Goal: Task Accomplishment & Management: Manage account settings

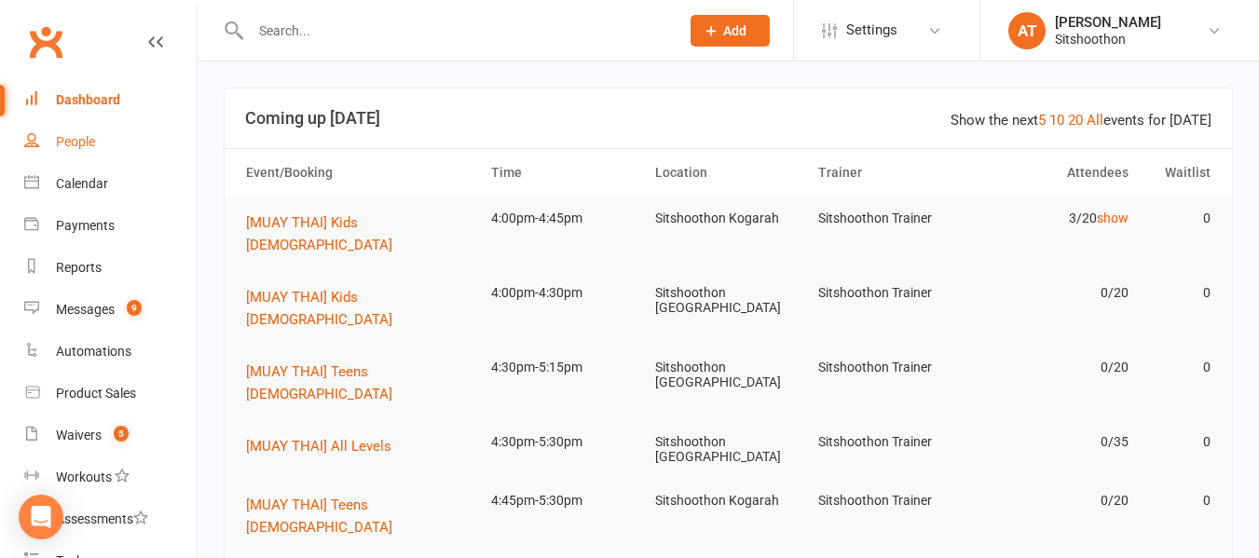
click at [61, 129] on link "People" at bounding box center [110, 142] width 172 height 42
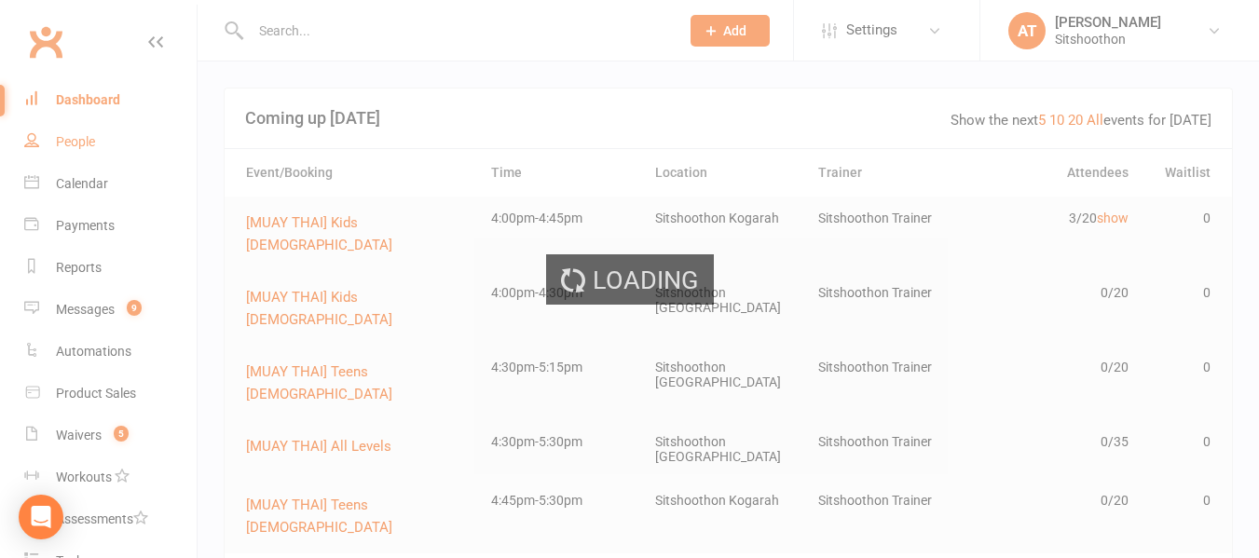
select select "100"
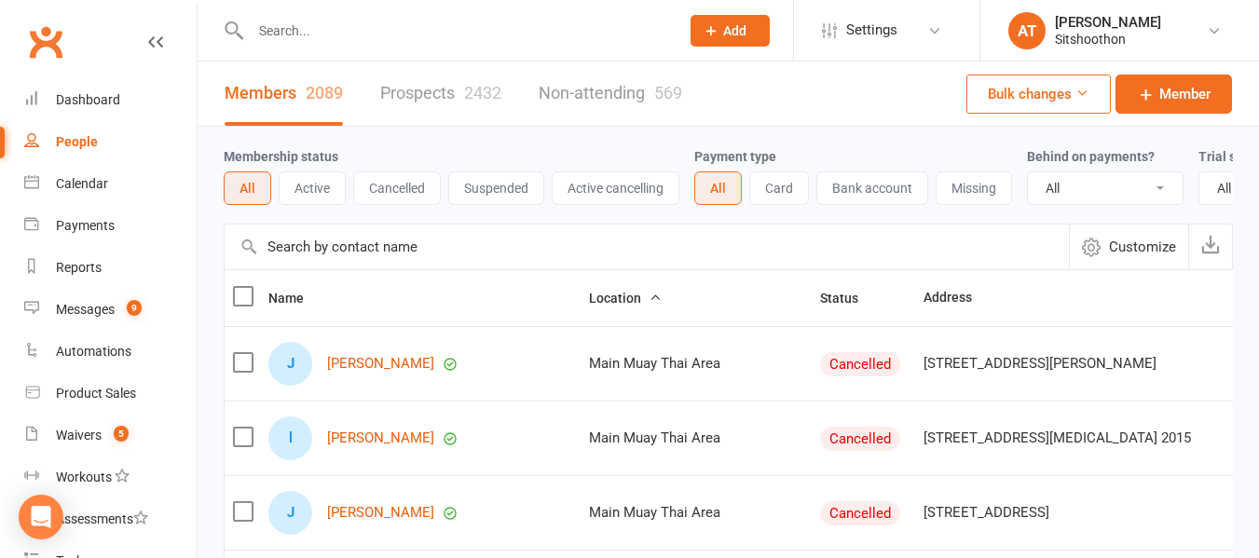
click at [1106, 199] on select "All No Yes" at bounding box center [1105, 188] width 155 height 32
select select "true"
click at [1030, 173] on select "All No Yes" at bounding box center [1105, 188] width 155 height 32
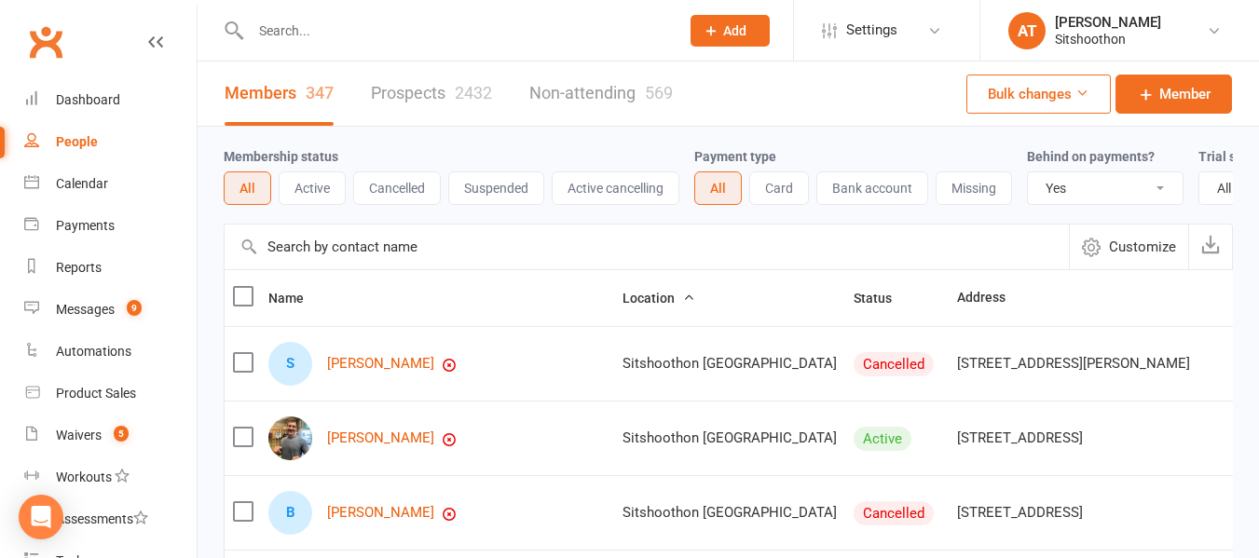
click at [311, 189] on button "Active" at bounding box center [312, 188] width 67 height 34
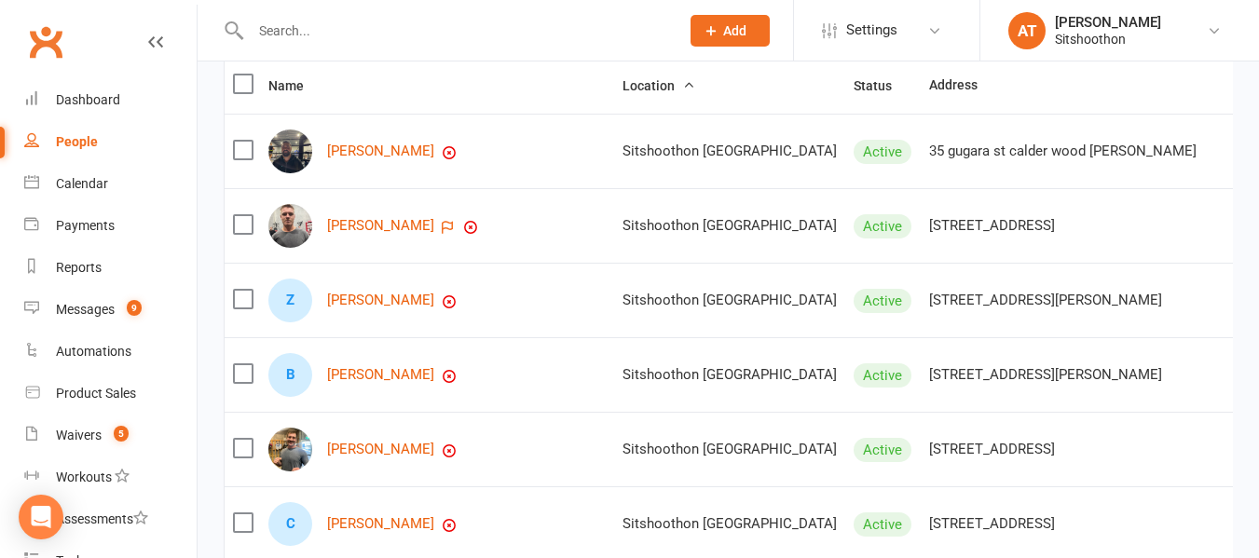
scroll to position [213, 0]
click at [315, 18] on input "text" at bounding box center [455, 31] width 421 height 26
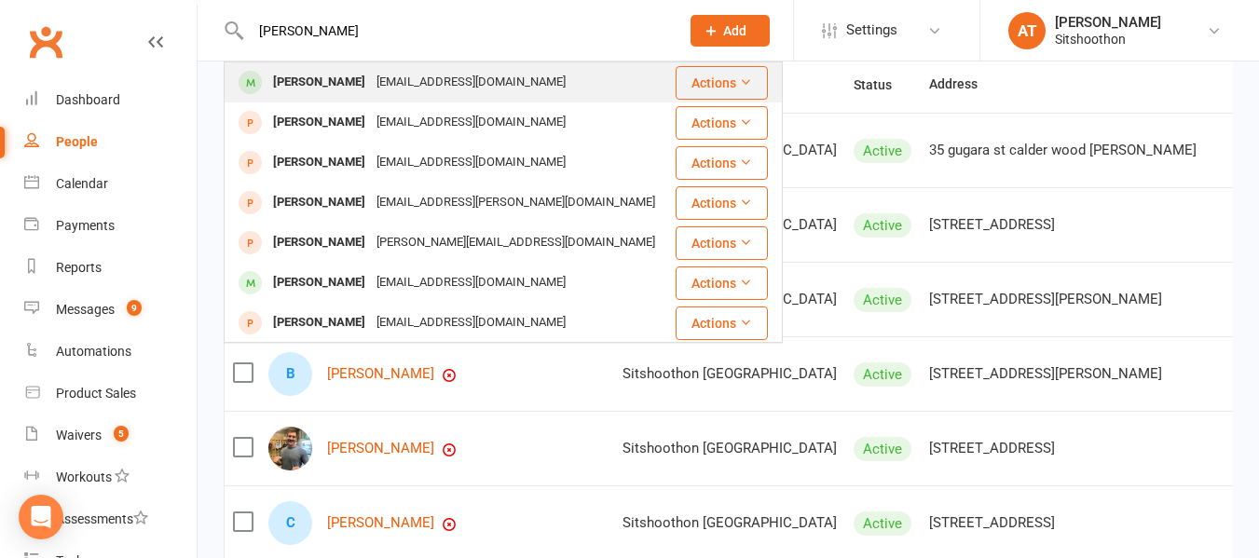
type input "[PERSON_NAME]"
click at [340, 98] on div "[PERSON_NAME] [EMAIL_ADDRESS][DOMAIN_NAME]" at bounding box center [448, 82] width 447 height 38
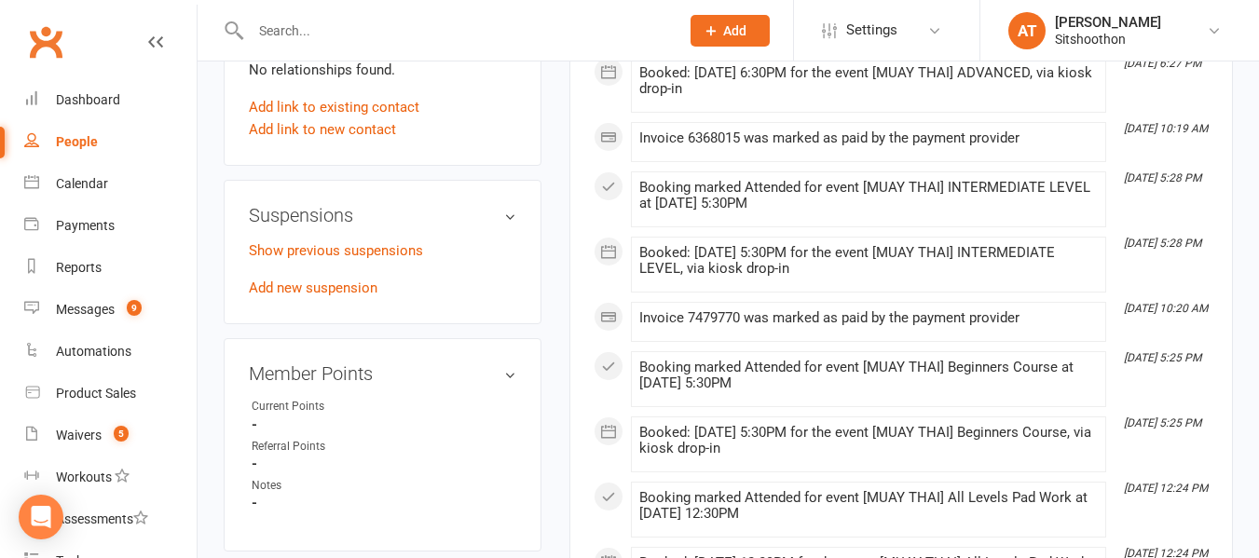
scroll to position [1016, 0]
click at [328, 295] on link "Add new suspension" at bounding box center [313, 287] width 129 height 17
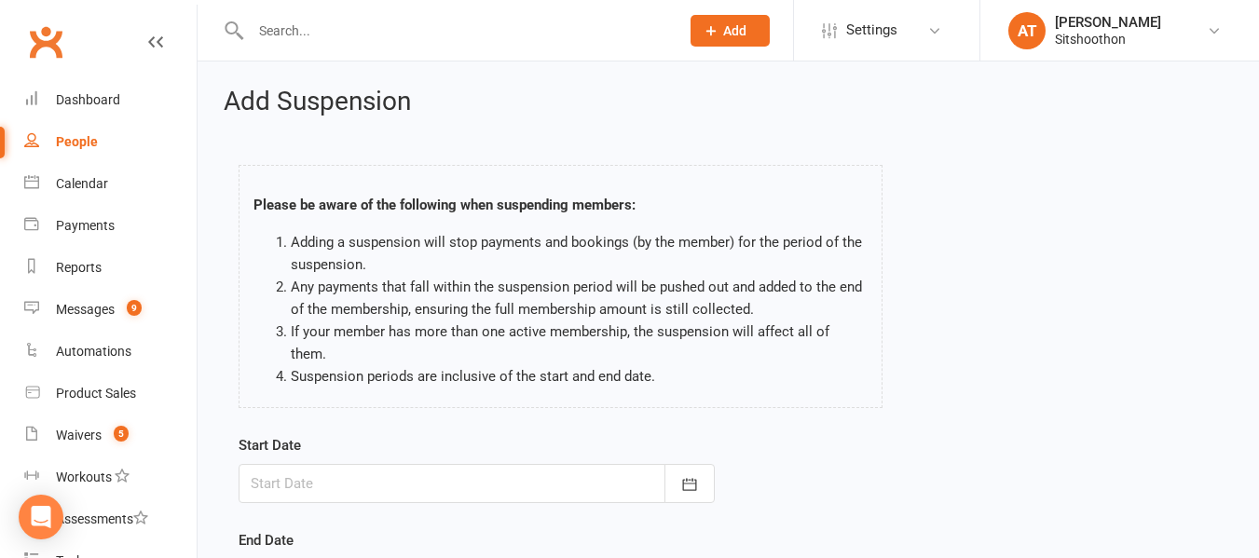
click at [706, 438] on div "Start Date [DATE] Sun Mon Tue Wed Thu Fri Sat 31 27 28 29 30 31 01 02 32 03 04 …" at bounding box center [477, 468] width 476 height 69
click at [698, 475] on icon "button" at bounding box center [689, 484] width 19 height 19
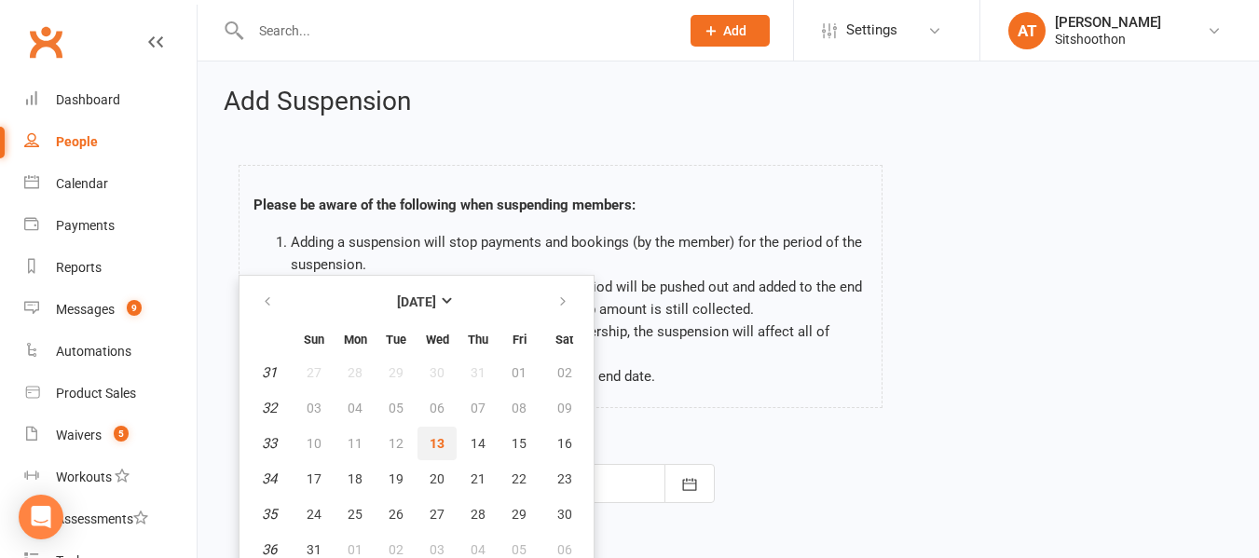
click at [455, 427] on button "13" at bounding box center [436, 444] width 39 height 34
type input "[DATE]"
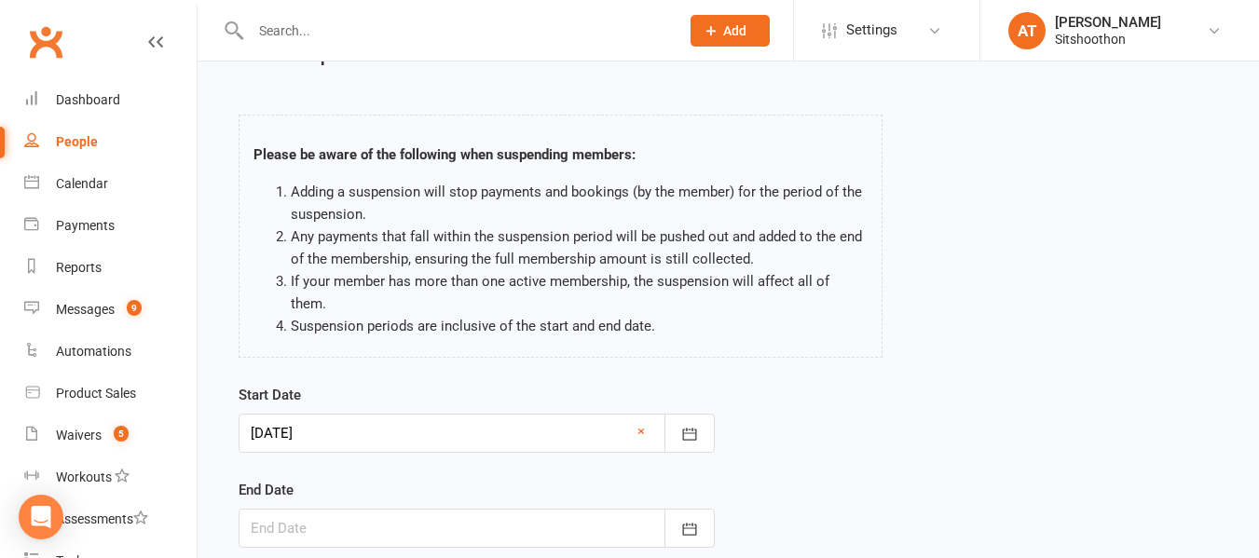
scroll to position [52, 0]
click at [690, 518] on icon "button" at bounding box center [689, 527] width 19 height 19
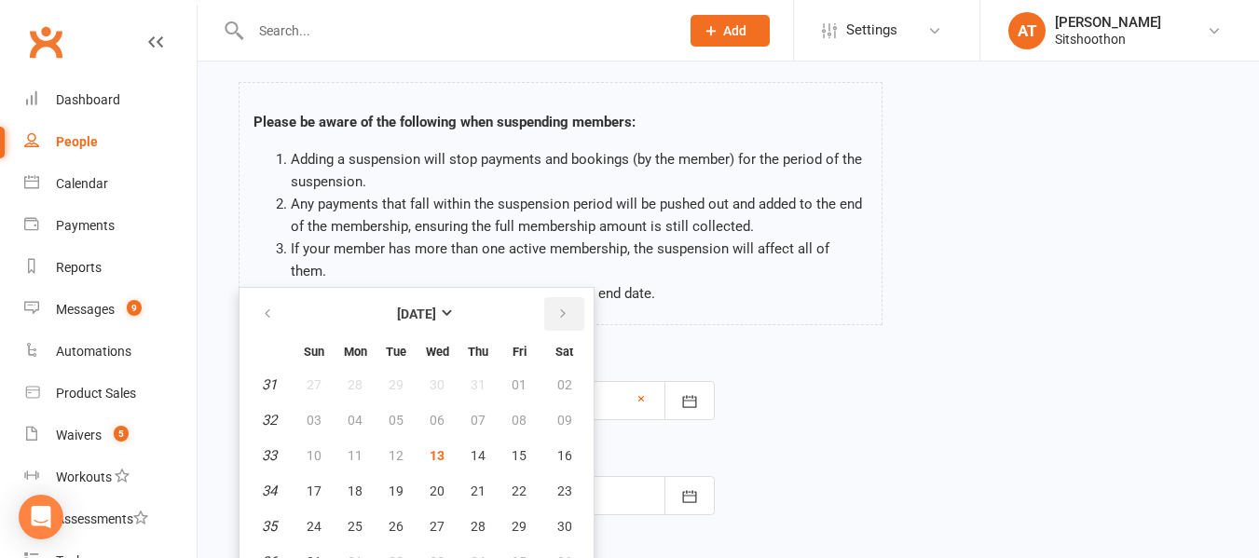
click at [550, 297] on button "button" at bounding box center [564, 314] width 40 height 34
click at [456, 399] on table "[DATE] Sun Mon Tue Wed Thu Fri Sat 36 31 01 02 03 04 05 06 37 07 08 09 10 11 12…" at bounding box center [416, 436] width 347 height 289
click at [433, 413] on span "10" at bounding box center [437, 420] width 15 height 15
type input "[DATE]"
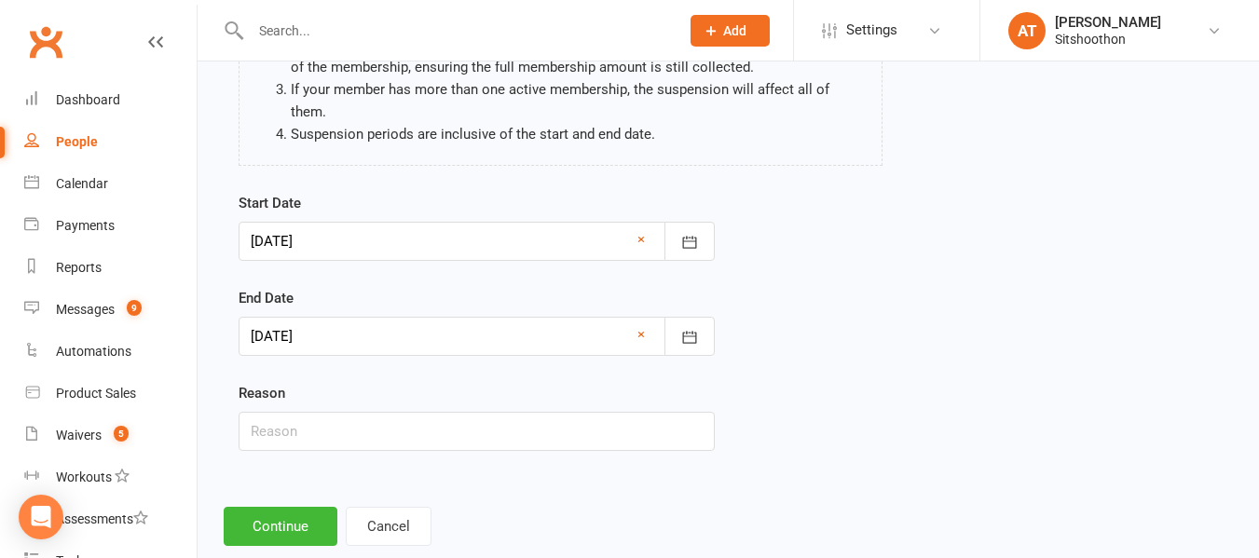
scroll to position [244, 0]
click at [326, 410] on input "text" at bounding box center [477, 429] width 476 height 39
type input "Injury"
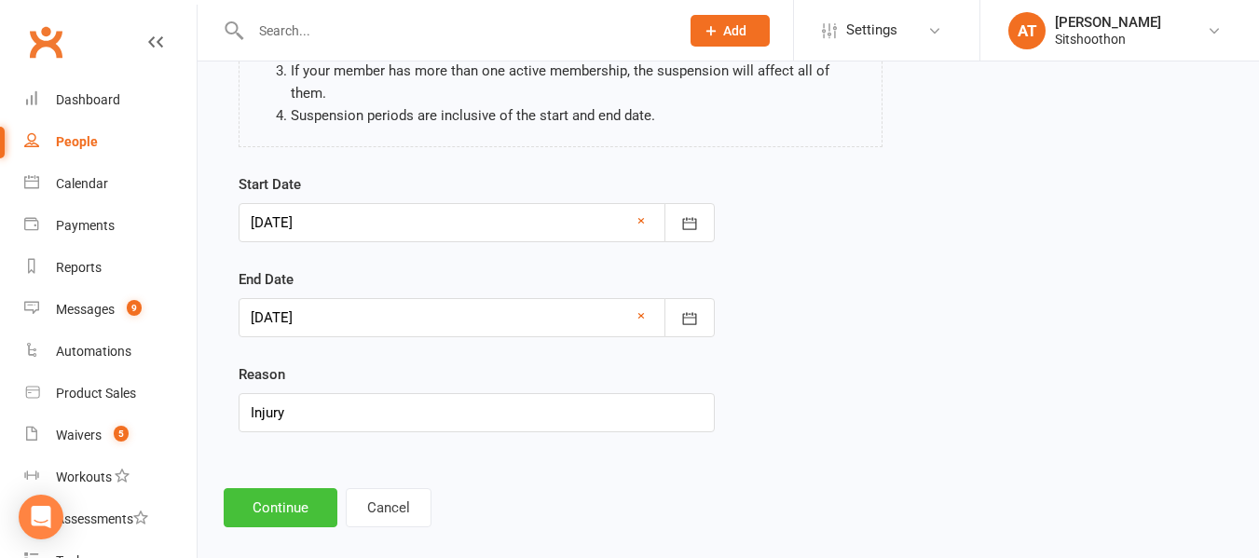
click at [271, 488] on button "Continue" at bounding box center [281, 507] width 114 height 39
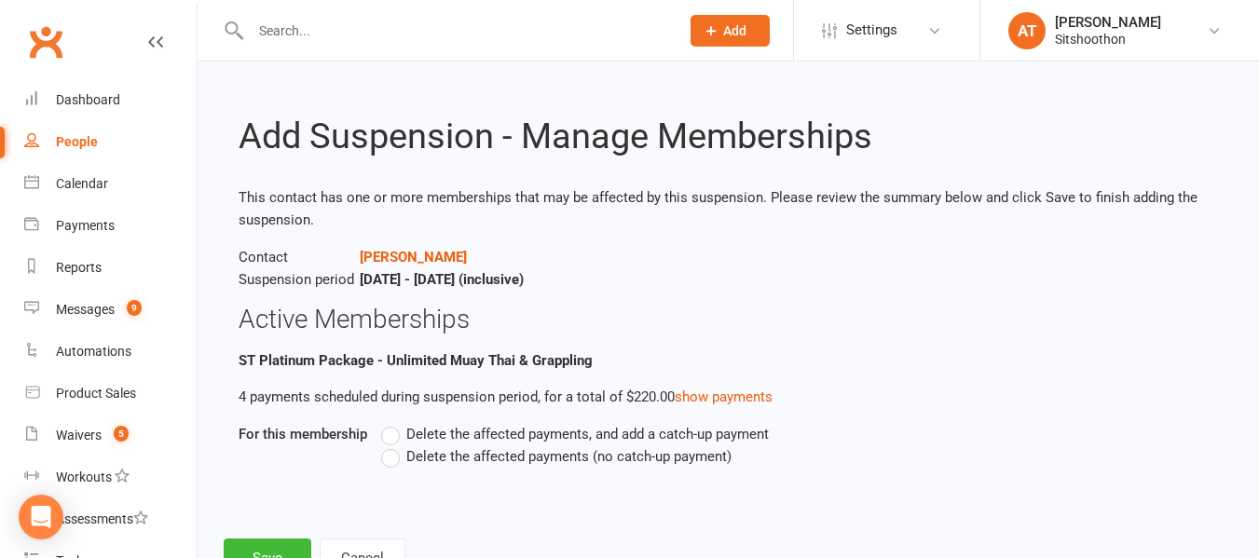
click at [387, 462] on label "Delete the affected payments (no catch-up payment)" at bounding box center [556, 456] width 350 height 22
click at [387, 445] on input "Delete the affected payments (no catch-up payment)" at bounding box center [387, 445] width 12 height 0
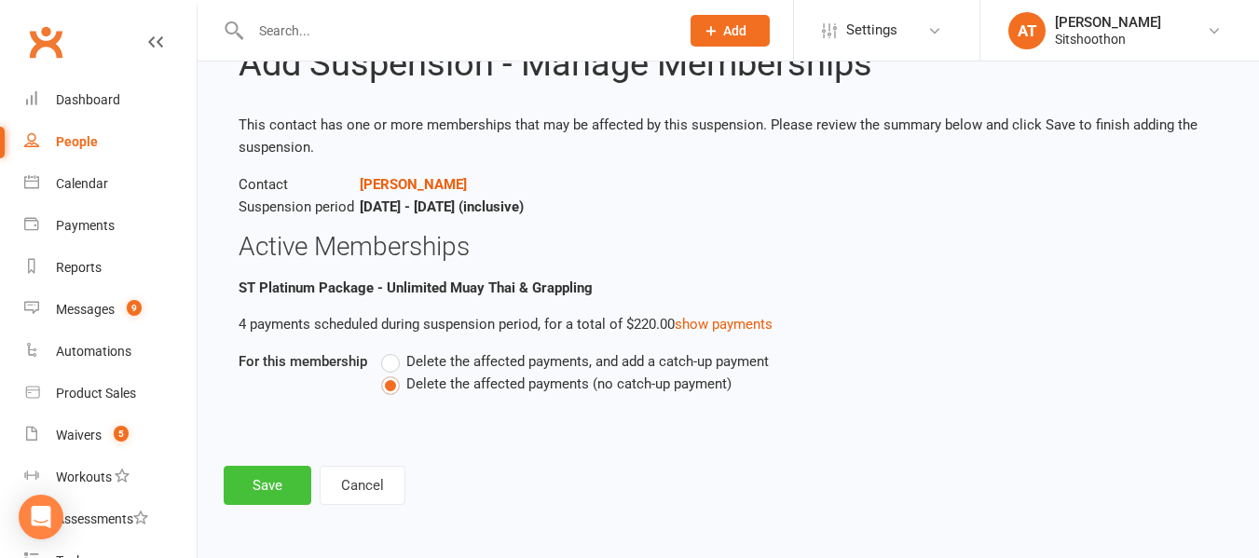
click at [266, 495] on button "Save" at bounding box center [268, 485] width 88 height 39
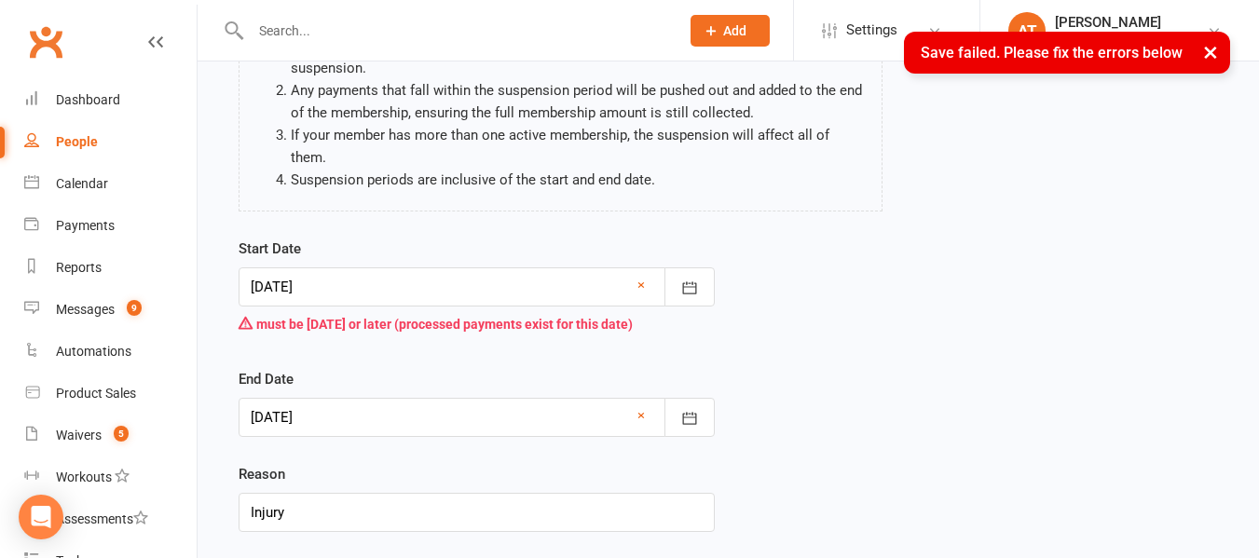
scroll to position [204, 0]
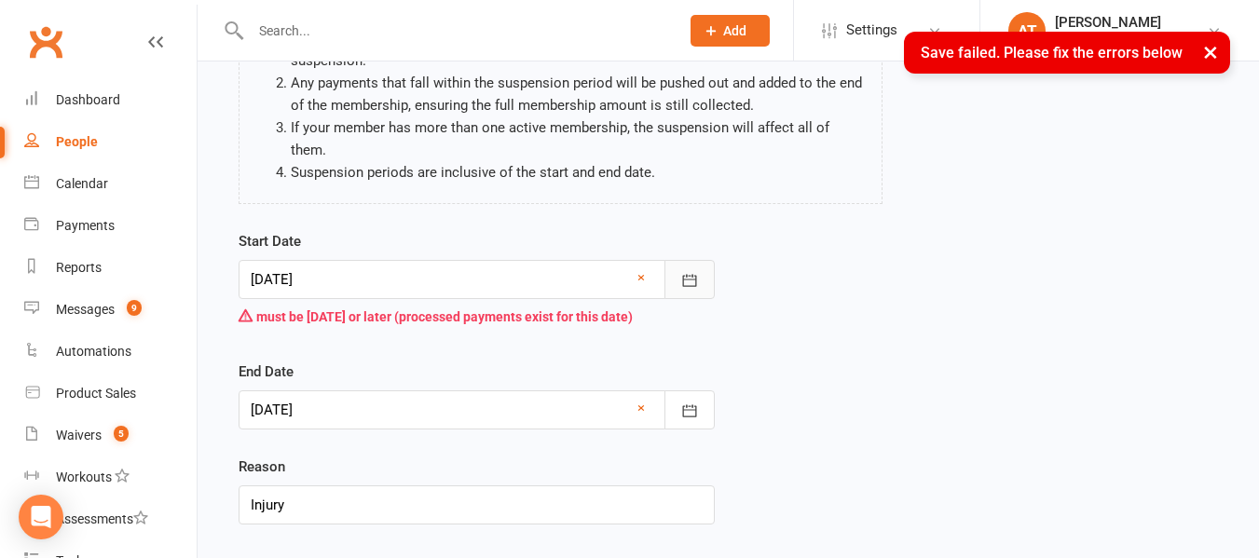
click at [699, 261] on button "button" at bounding box center [689, 279] width 50 height 39
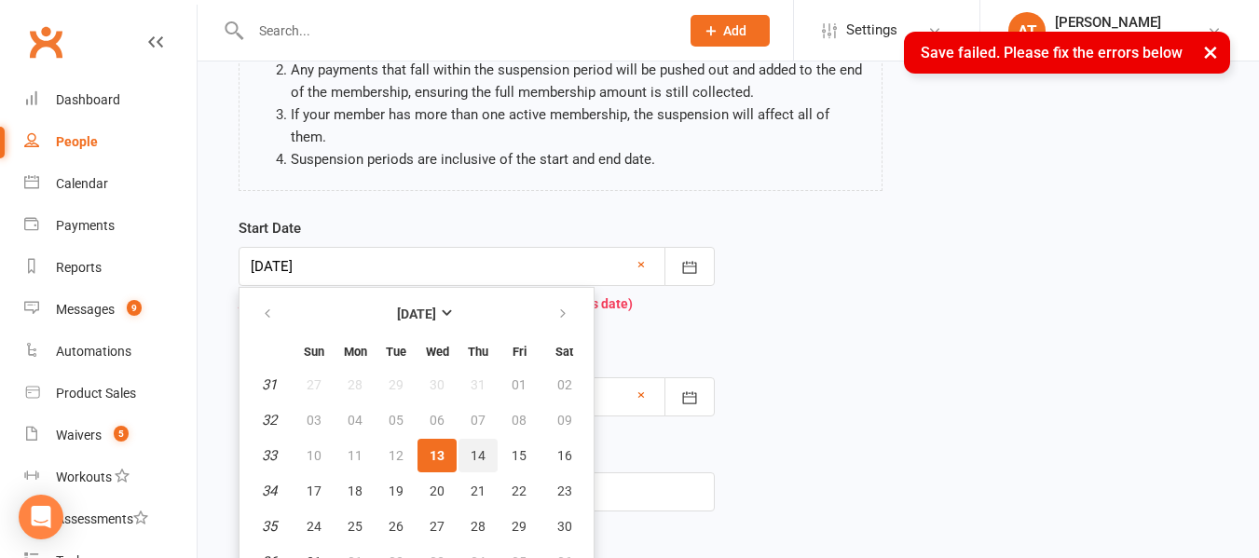
click at [485, 439] on button "14" at bounding box center [477, 456] width 39 height 34
type input "[DATE]"
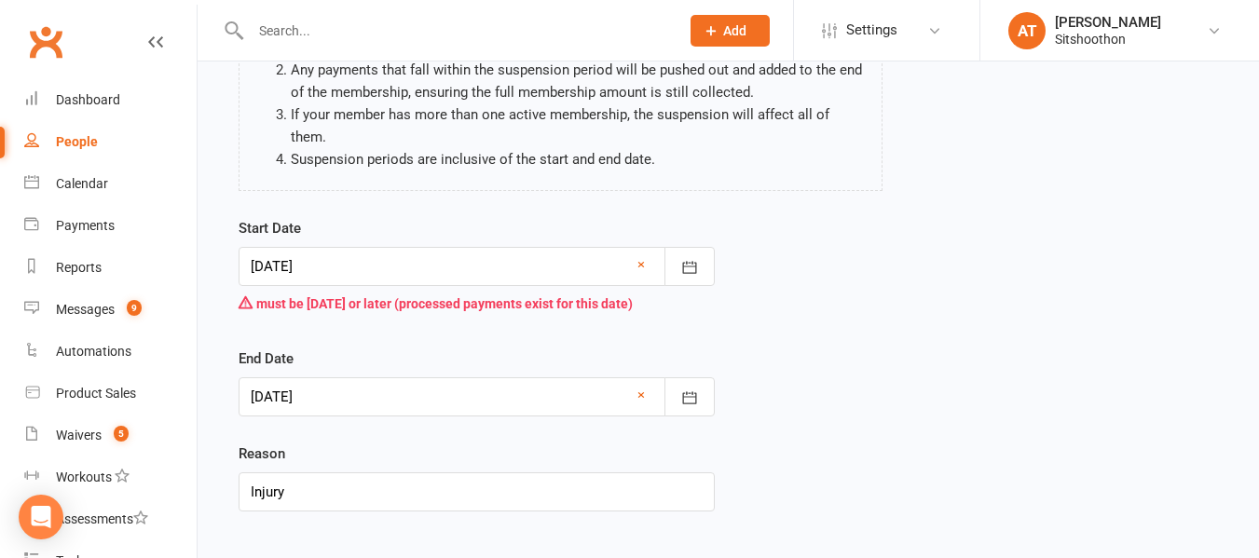
scroll to position [296, 0]
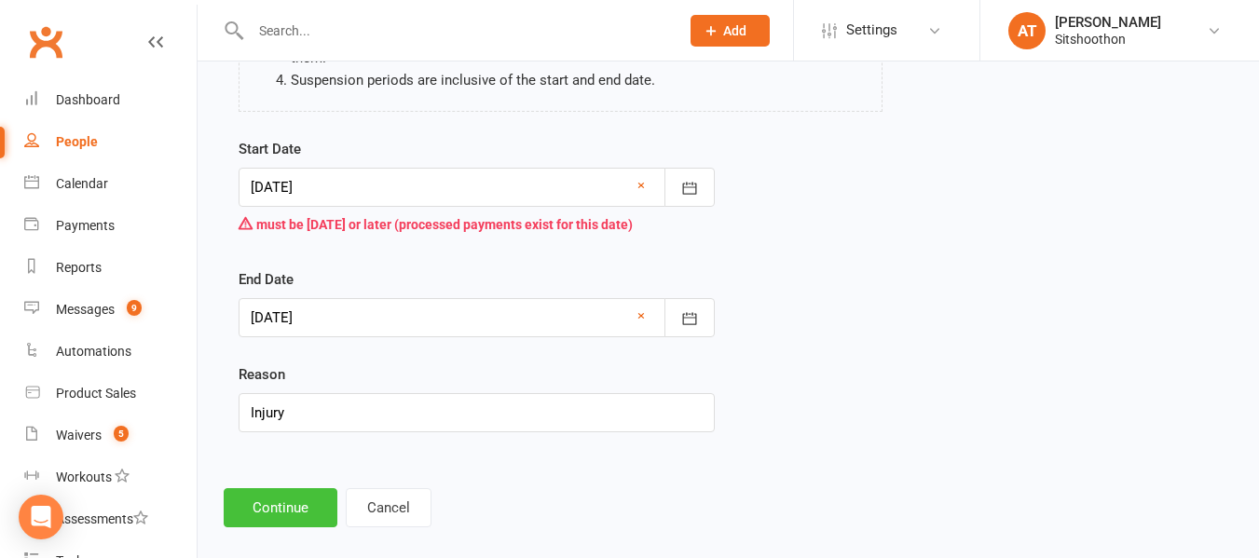
click at [284, 488] on button "Continue" at bounding box center [281, 507] width 114 height 39
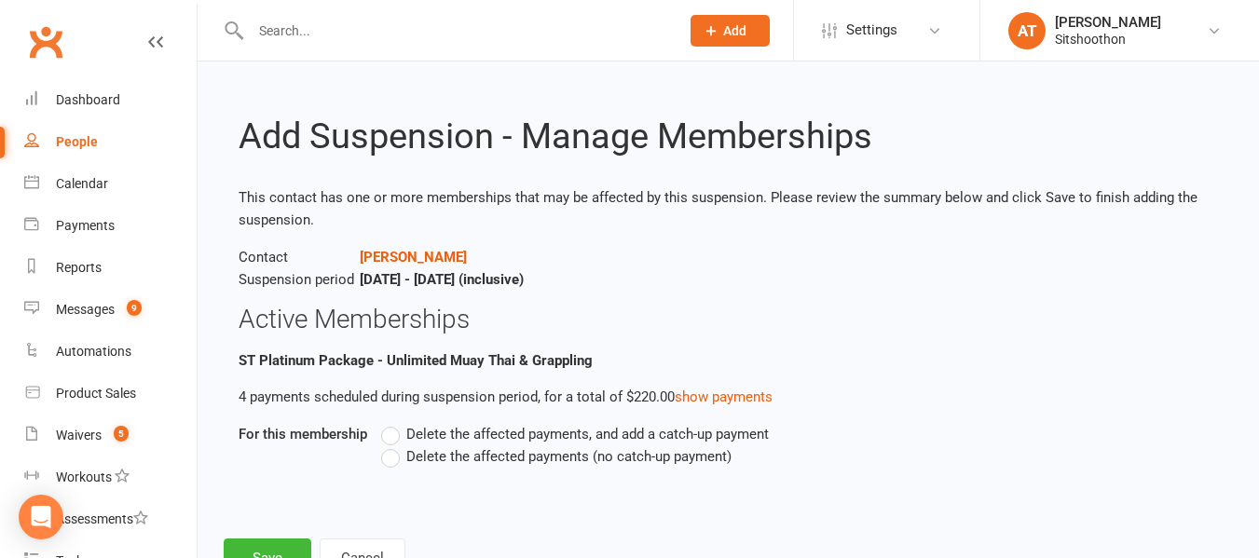
click at [284, 484] on div "For this membership Delete the affected payments, and add a catch-up payment De…" at bounding box center [728, 458] width 979 height 71
click at [387, 463] on label "Delete the affected payments (no catch-up payment)" at bounding box center [556, 456] width 350 height 22
click at [387, 445] on input "Delete the affected payments (no catch-up payment)" at bounding box center [387, 445] width 12 height 0
click at [263, 541] on button "Save" at bounding box center [268, 558] width 88 height 39
